Goal: Find specific page/section: Find specific page/section

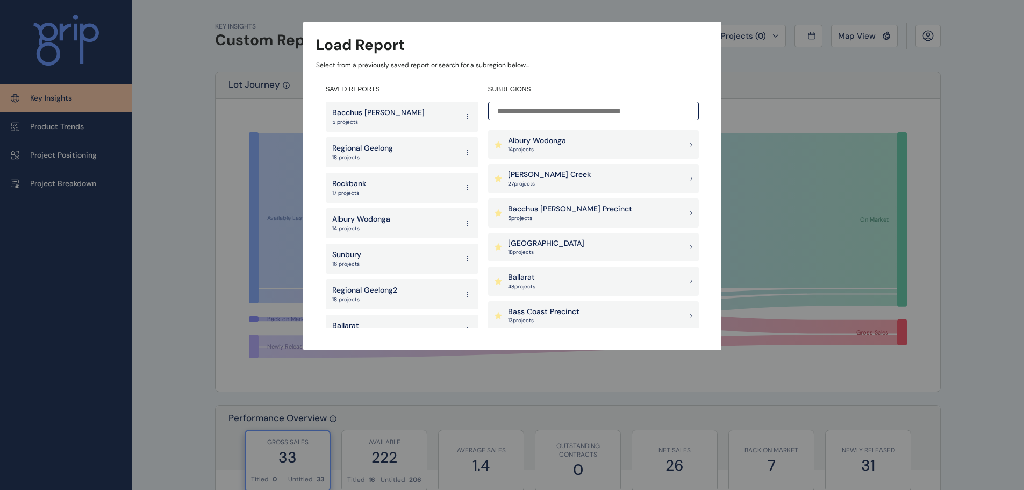
click at [733, 98] on div "Load Report Select from a previously saved report or search for a subregion bel…" at bounding box center [512, 164] width 1024 height 328
click at [602, 138] on div "Albury Wodonga 14 project s" at bounding box center [593, 144] width 211 height 29
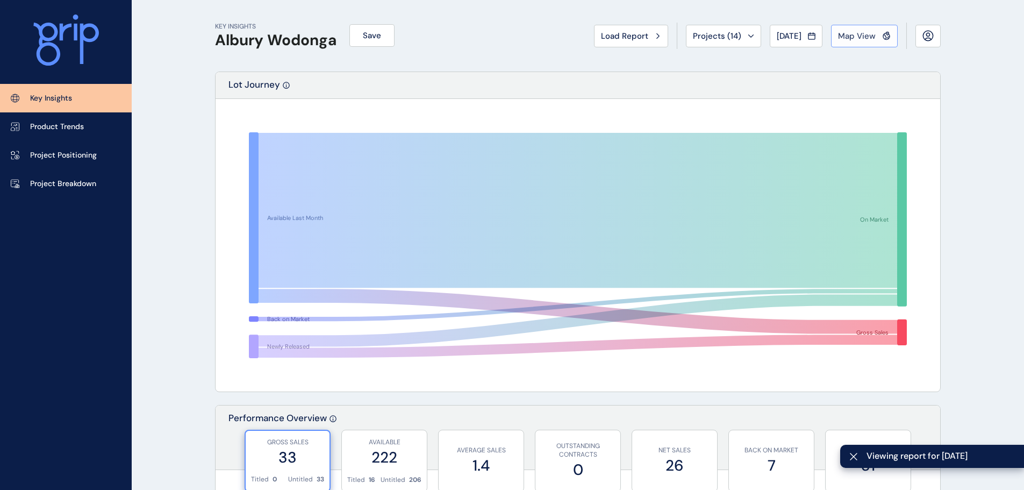
click at [861, 44] on button "Map View" at bounding box center [864, 36] width 67 height 23
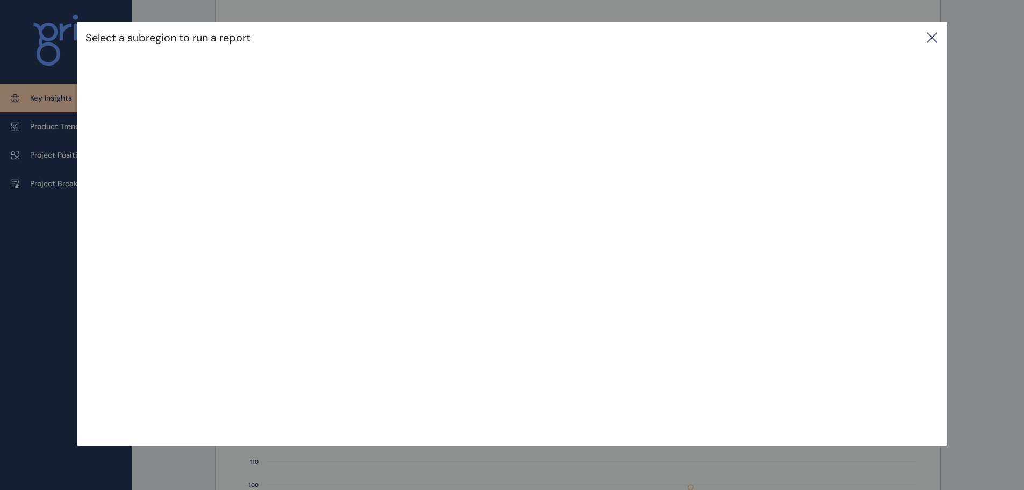
scroll to position [54, 0]
